Goal: Information Seeking & Learning: Find specific fact

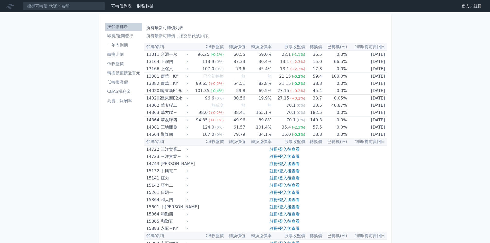
click at [124, 46] on li "一年內到期" at bounding box center [123, 45] width 37 height 6
click at [121, 38] on li "即將/近期發行" at bounding box center [123, 36] width 37 height 6
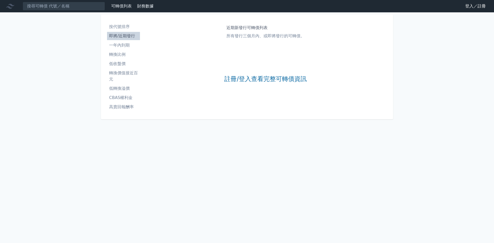
click at [125, 45] on li "一年內到期" at bounding box center [123, 45] width 33 height 6
click at [43, 6] on input at bounding box center [64, 6] width 82 height 9
type input "遠見"
